Goal: Task Accomplishment & Management: Complete application form

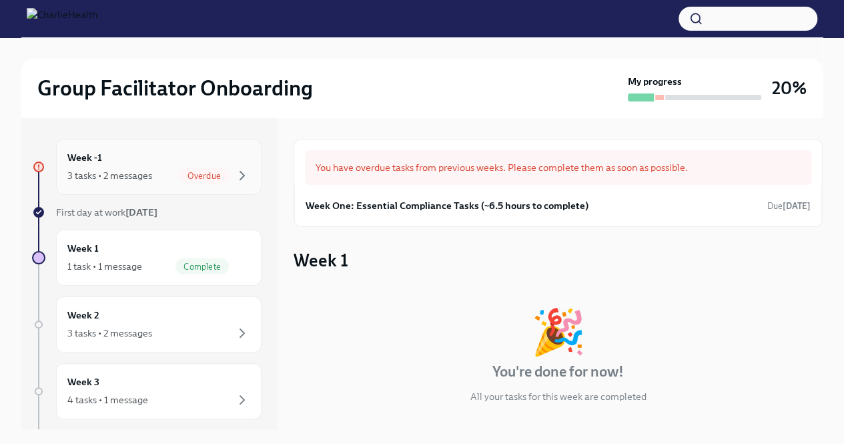
click at [219, 162] on div "Week -1 3 tasks • 2 messages Overdue" at bounding box center [158, 166] width 183 height 33
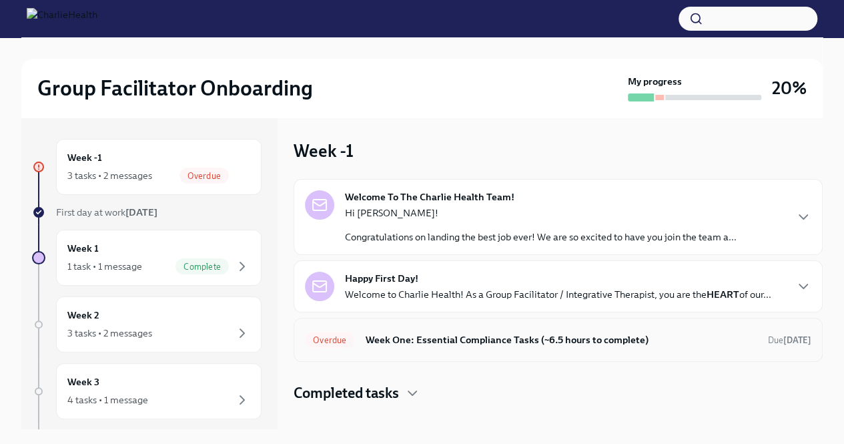
click at [384, 342] on h6 "Week One: Essential Compliance Tasks (~6.5 hours to complete)" at bounding box center [561, 339] width 392 height 15
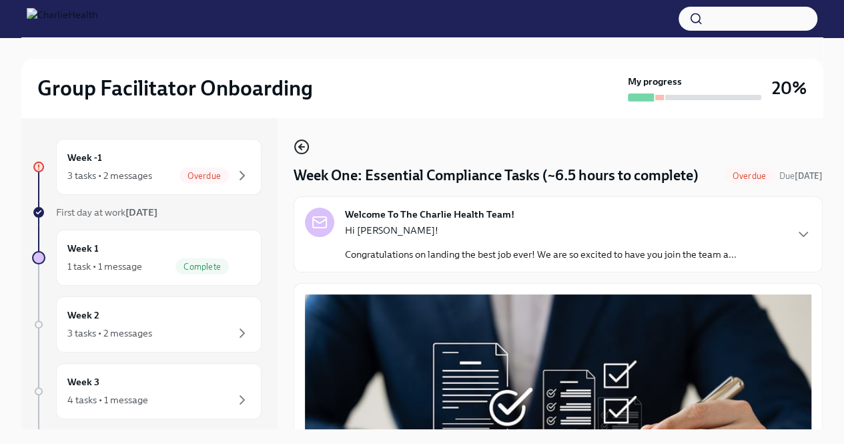
click at [298, 145] on icon "button" at bounding box center [302, 147] width 16 height 16
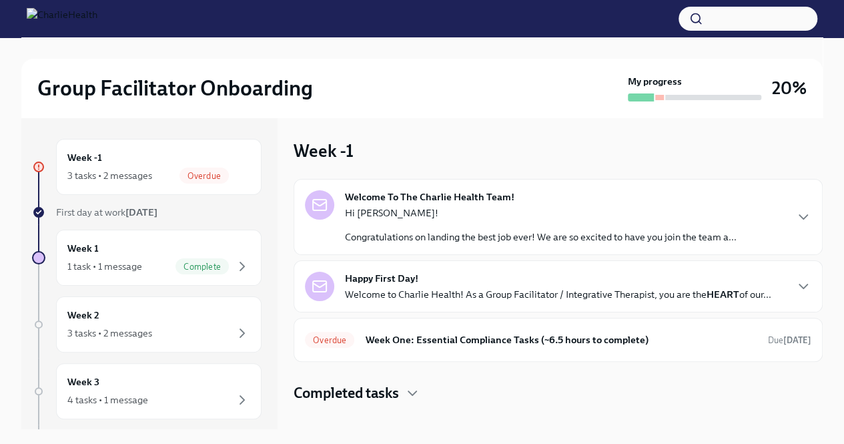
click at [410, 219] on div "Hi [PERSON_NAME]! Congratulations on landing the best job ever! We are so excit…" at bounding box center [541, 224] width 392 height 37
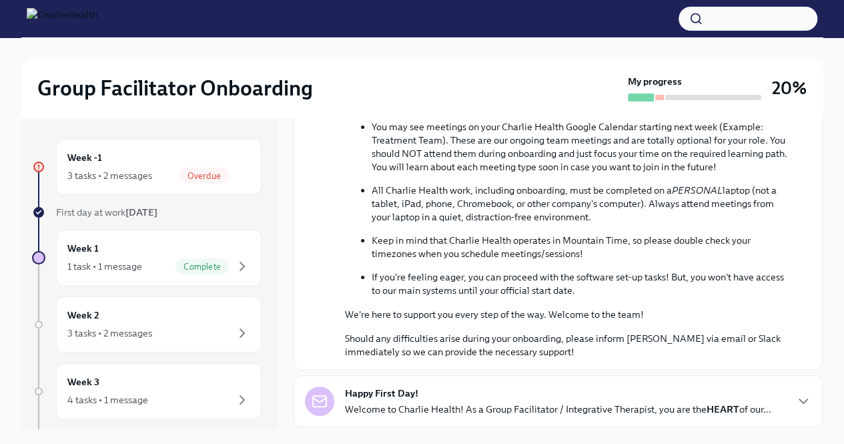
scroll to position [599, 0]
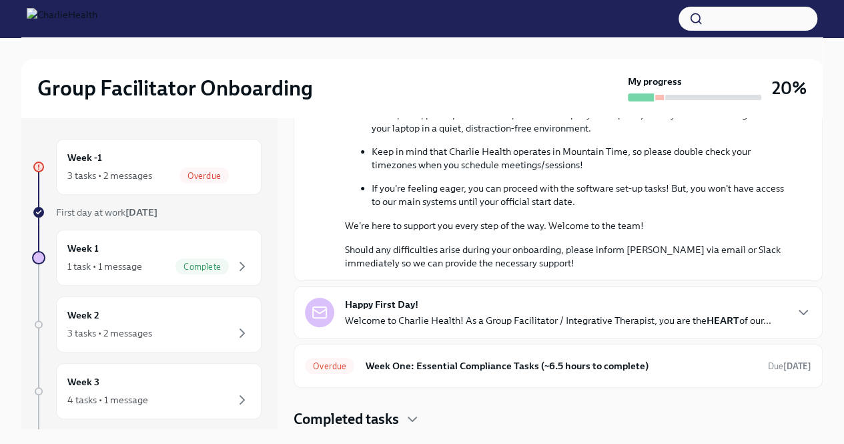
click at [414, 302] on strong "Happy First Day!" at bounding box center [381, 304] width 73 height 13
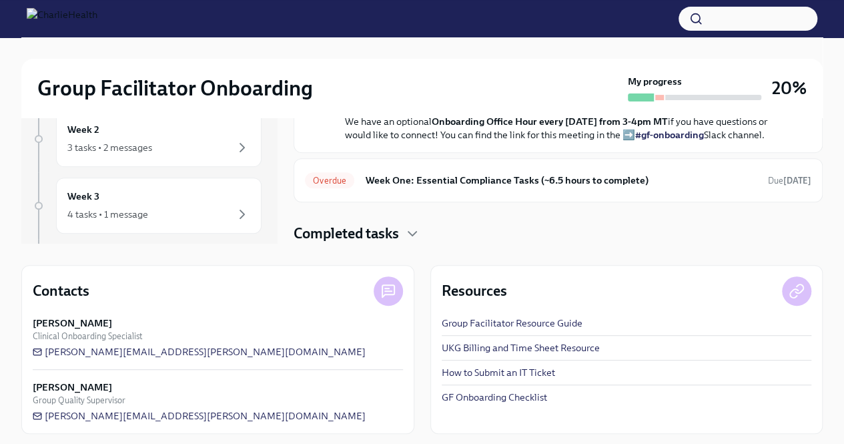
scroll to position [0, 0]
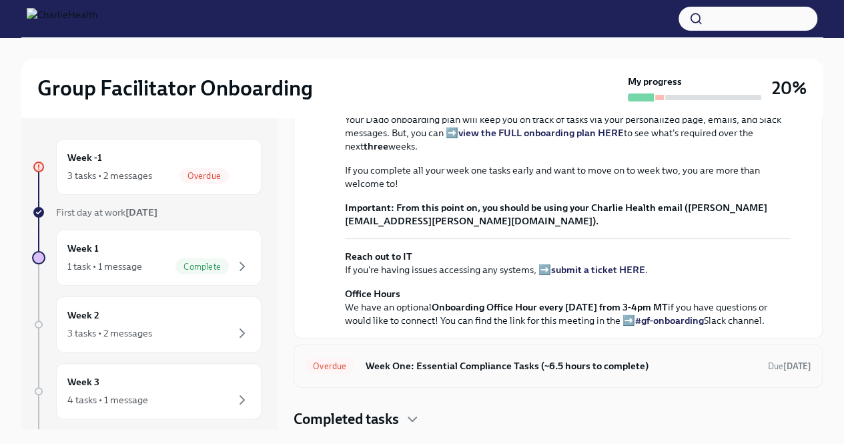
click at [424, 360] on h6 "Week One: Essential Compliance Tasks (~6.5 hours to complete)" at bounding box center [561, 365] width 392 height 15
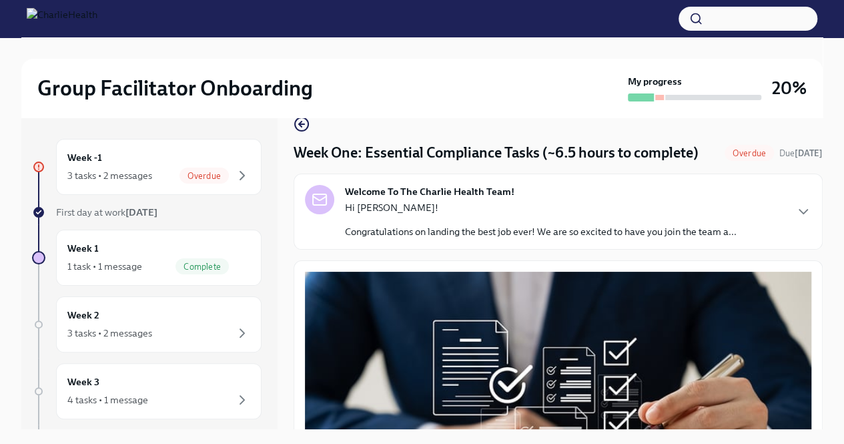
scroll to position [18, 0]
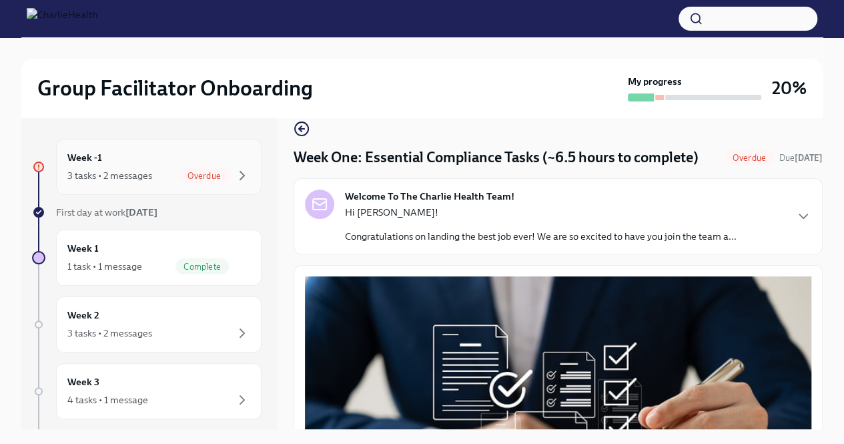
click at [163, 175] on div "3 tasks • 2 messages Overdue" at bounding box center [158, 175] width 183 height 16
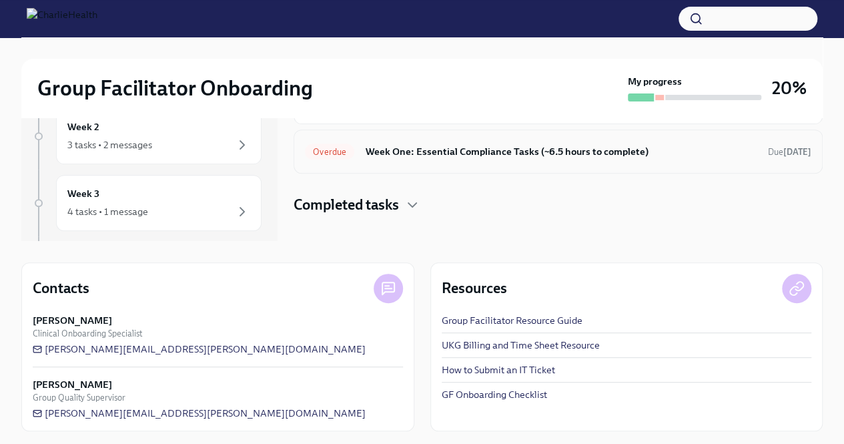
scroll to position [191, 0]
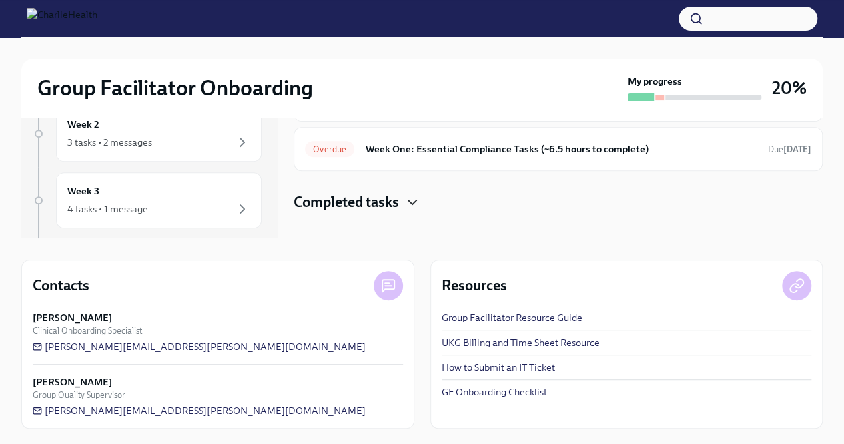
click at [410, 200] on icon "button" at bounding box center [412, 202] width 8 height 4
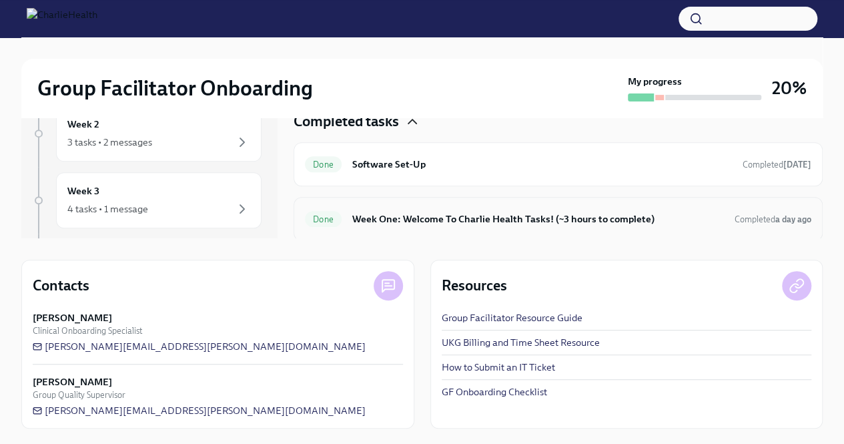
click at [418, 221] on h6 "Week One: Welcome To Charlie Health Tasks! (~3 hours to complete)" at bounding box center [538, 218] width 372 height 15
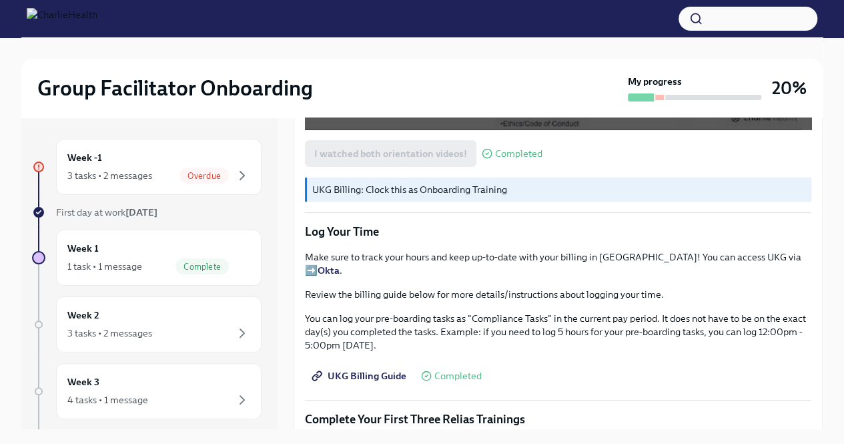
scroll to position [1235, 0]
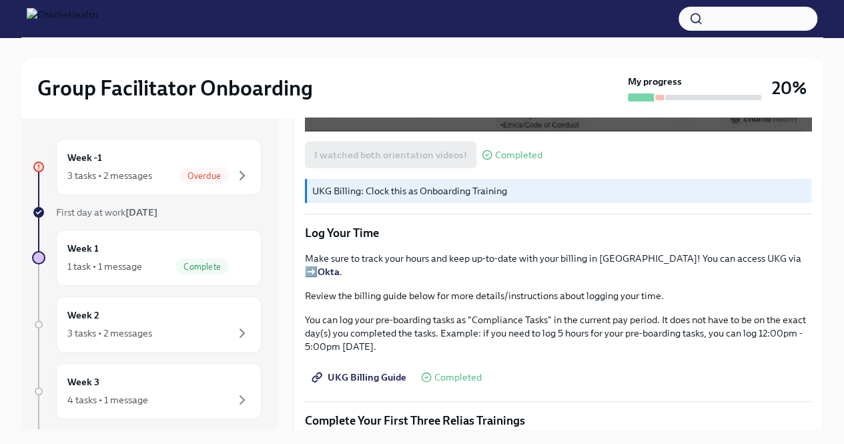
click at [360, 197] on p "UKG Billing: Clock this as Onboarding Training" at bounding box center [559, 190] width 494 height 13
click at [396, 381] on span "UKG Billing Guide" at bounding box center [360, 376] width 92 height 13
click at [211, 173] on span "Overdue" at bounding box center [203, 176] width 49 height 10
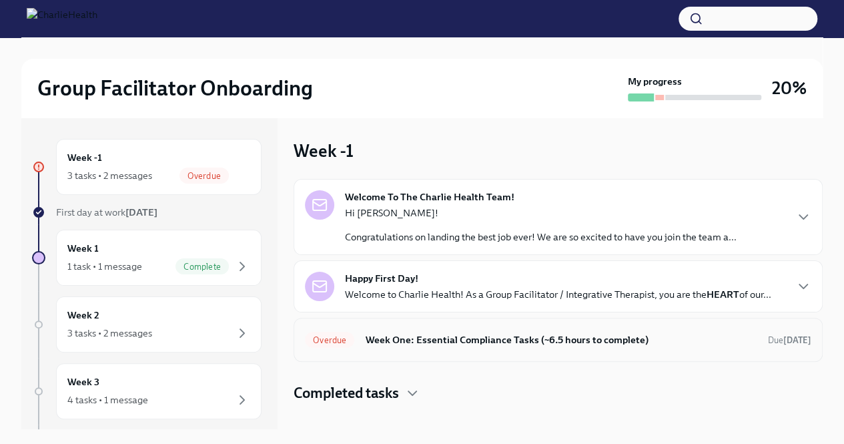
click at [432, 338] on h6 "Week One: Essential Compliance Tasks (~6.5 hours to complete)" at bounding box center [561, 339] width 392 height 15
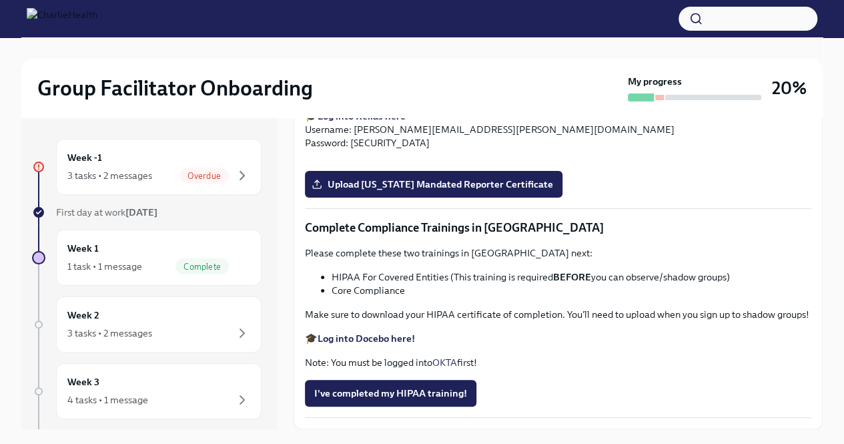
scroll to position [2539, 0]
click at [358, 122] on strong "Log into Relias here" at bounding box center [362, 116] width 88 height 12
drag, startPoint x: 480, startPoint y: 159, endPoint x: 692, endPoint y: 154, distance: 211.5
click at [692, 99] on p "Please complete the Relias course titled "Mandatory [MEDICAL_DATA] Reporting in…" at bounding box center [558, 85] width 506 height 27
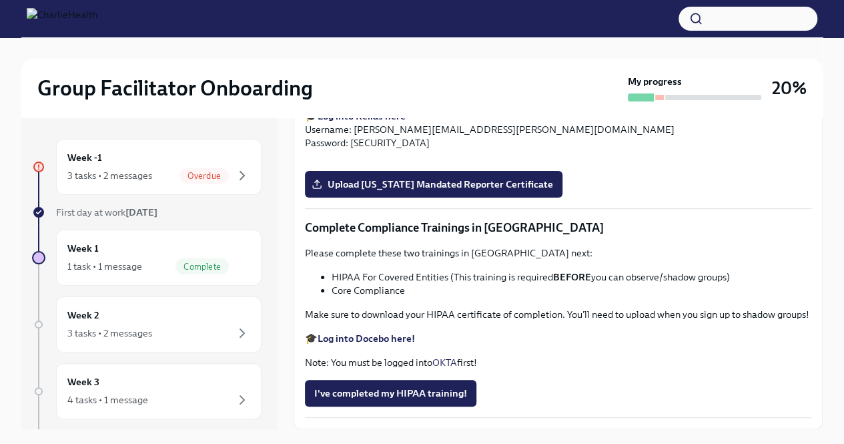
copy p "Mandatory [MEDICAL_DATA] Reporting in [US_STATE]."
click at [0, 359] on div "Group Facilitator Onboarding My progress 20% Week -1 3 tasks • 2 messages Overd…" at bounding box center [422, 251] width 844 height 429
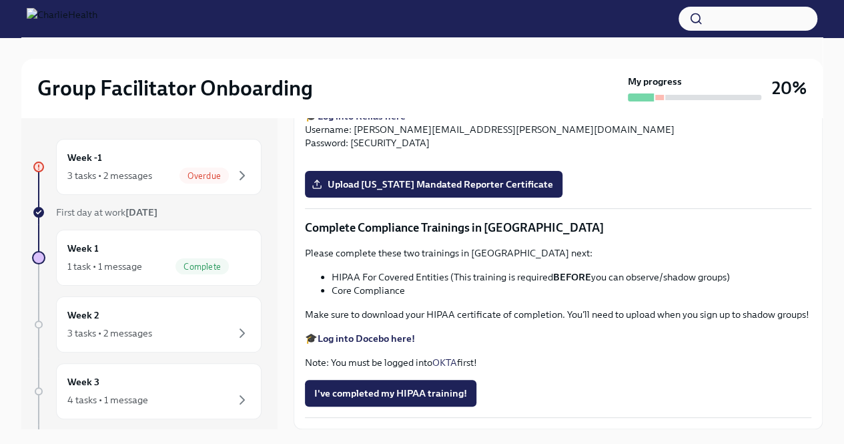
scroll to position [2903, 0]
click at [407, 191] on span "Upload [US_STATE] Mandated Reporter Certificate" at bounding box center [433, 183] width 239 height 13
click at [0, 0] on input "Upload [US_STATE] Mandated Reporter Certificate" at bounding box center [0, 0] width 0 height 0
click at [374, 191] on span "Upload [US_STATE] Mandated Reporter Certificate" at bounding box center [433, 183] width 239 height 13
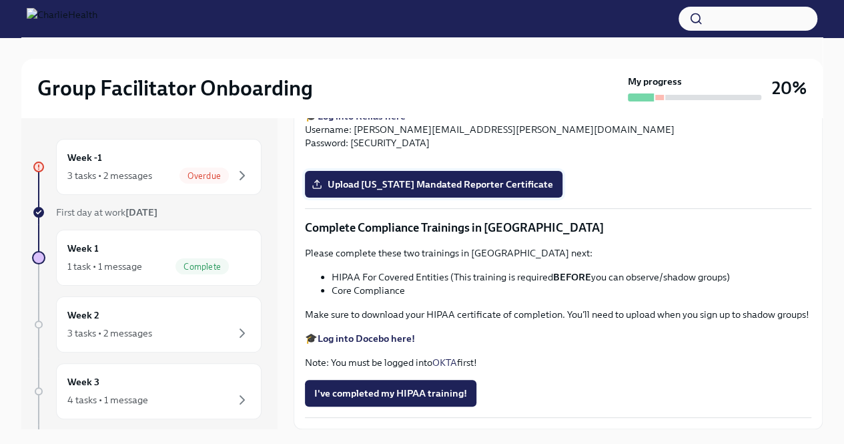
click at [0, 0] on input "Upload [US_STATE] Mandated Reporter Certificate" at bounding box center [0, 0] width 0 height 0
click at [401, 336] on strong "Log into Docebo here!" at bounding box center [366, 338] width 97 height 12
